Goal: Task Accomplishment & Management: Use online tool/utility

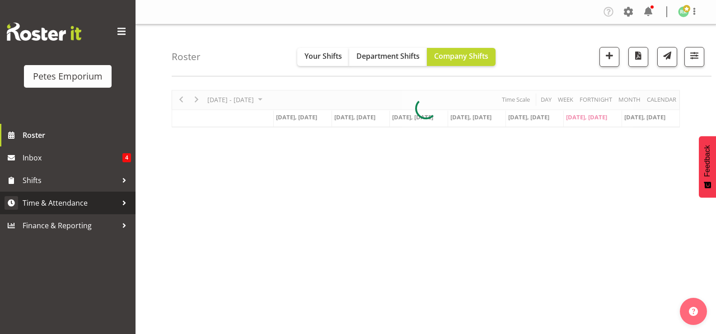
click at [73, 200] on span "Time & Attendance" at bounding box center [70, 203] width 95 height 14
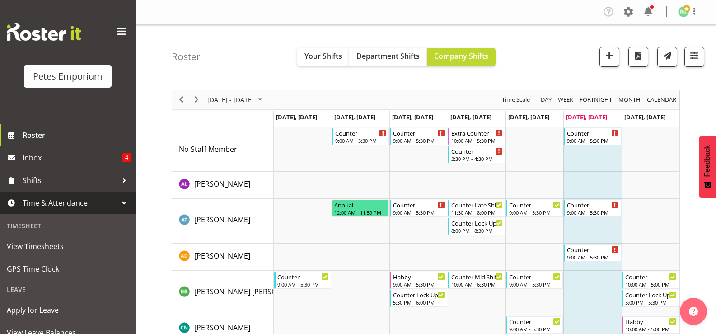
click at [99, 208] on span "Time & Attendance" at bounding box center [70, 203] width 95 height 14
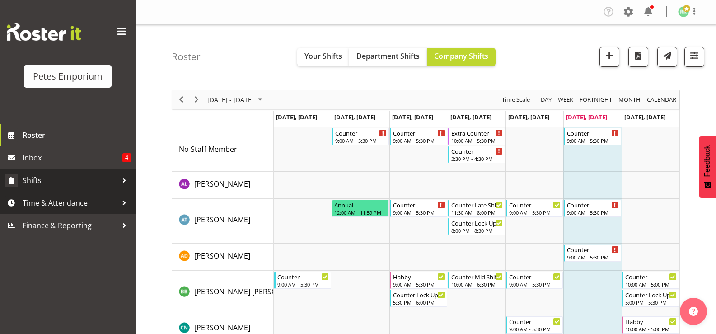
click at [122, 189] on link "Shifts" at bounding box center [68, 180] width 136 height 23
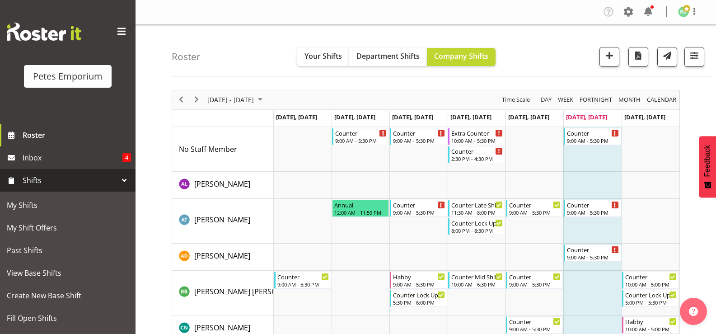
click at [118, 185] on div at bounding box center [124, 181] width 14 height 14
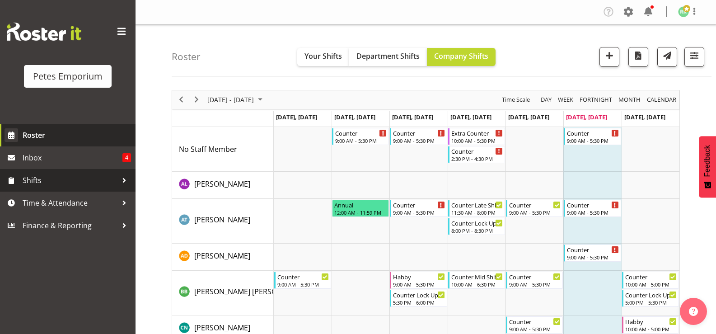
click at [80, 141] on span "Roster" at bounding box center [77, 135] width 108 height 14
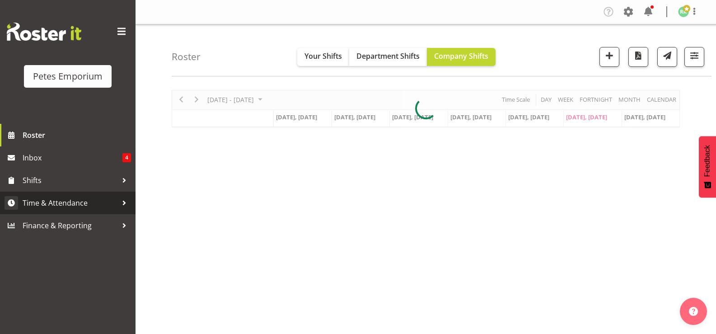
click at [70, 203] on span "Time & Attendance" at bounding box center [70, 203] width 95 height 14
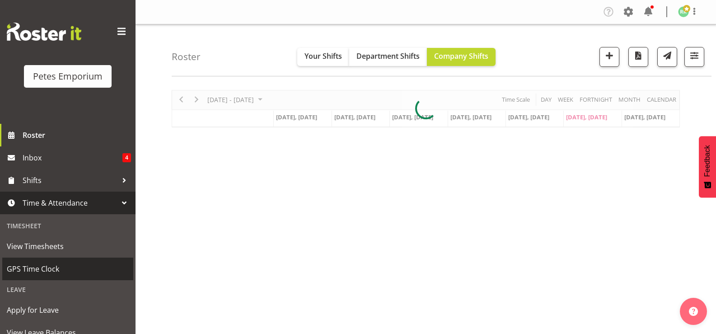
click at [47, 271] on span "GPS Time Clock" at bounding box center [68, 269] width 122 height 14
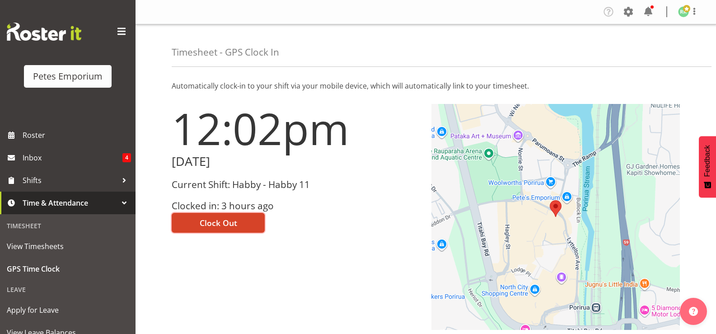
click at [234, 221] on span "Clock Out" at bounding box center [219, 223] width 38 height 12
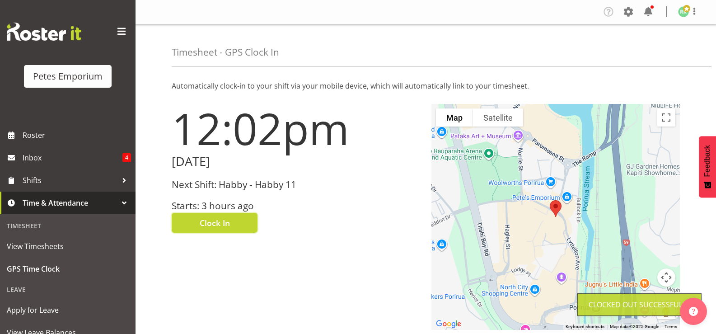
click at [688, 10] on span at bounding box center [686, 8] width 7 height 7
click at [652, 43] on link "Log Out" at bounding box center [656, 47] width 87 height 16
